Goal: Navigation & Orientation: Find specific page/section

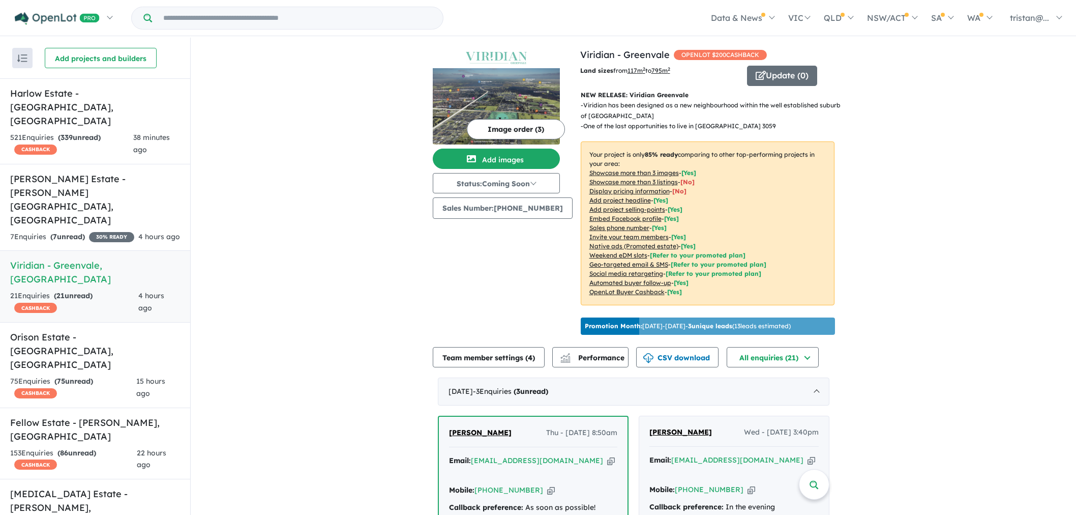
scroll to position [1, 0]
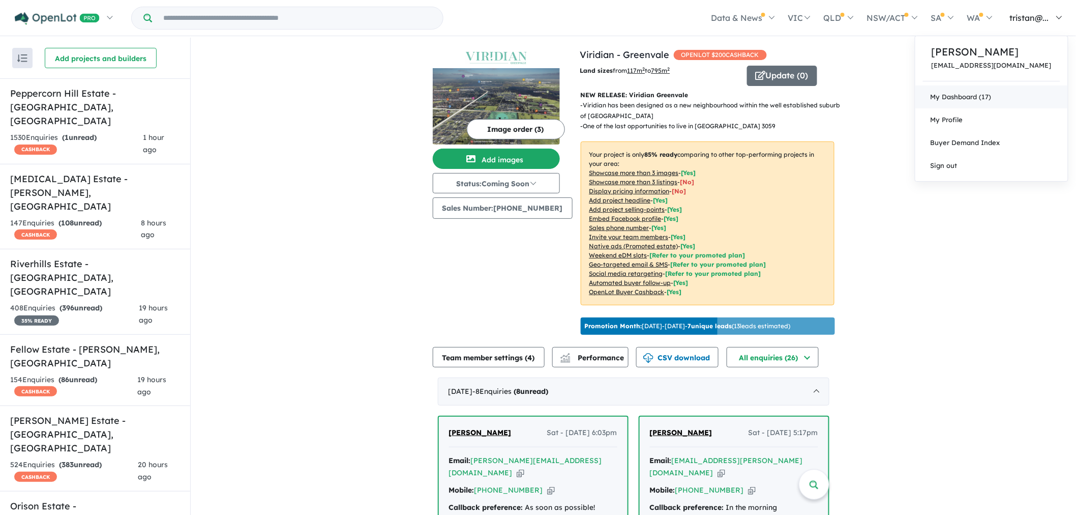
click at [1009, 98] on link "My Dashboard (17)" at bounding box center [991, 96] width 153 height 23
